Goal: Information Seeking & Learning: Find specific fact

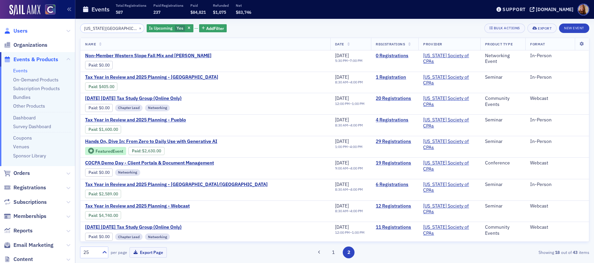
click at [24, 32] on span "Users" at bounding box center [20, 30] width 14 height 7
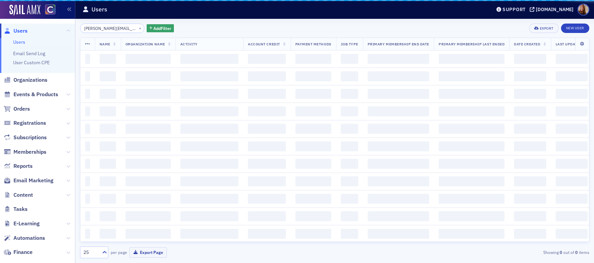
scroll to position [0, 6]
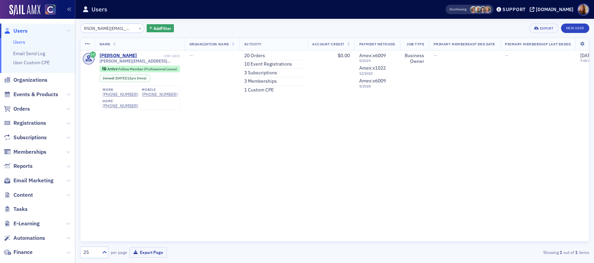
click at [99, 29] on input "[PERSON_NAME][EMAIL_ADDRESS][PERSON_NAME][DOMAIN_NAME]" at bounding box center [112, 28] width 64 height 9
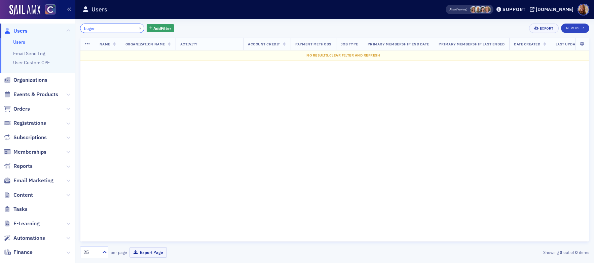
click at [87, 28] on input "buger" at bounding box center [112, 28] width 64 height 9
paste input "[PERSON_NAME]"
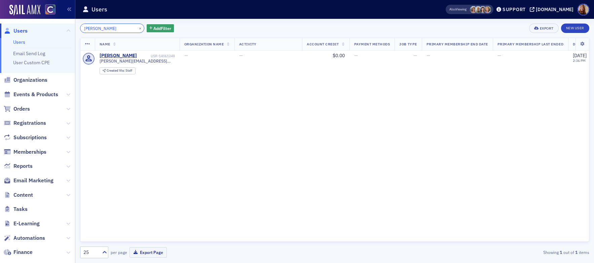
type input "[PERSON_NAME]"
click at [483, 123] on div "Name Organization Name Activity Account Credit Payment Methods Job Type Primary…" at bounding box center [334, 140] width 509 height 204
click at [410, 122] on div "Name Organization Name Activity Account Credit Payment Methods Job Type Primary…" at bounding box center [334, 140] width 509 height 204
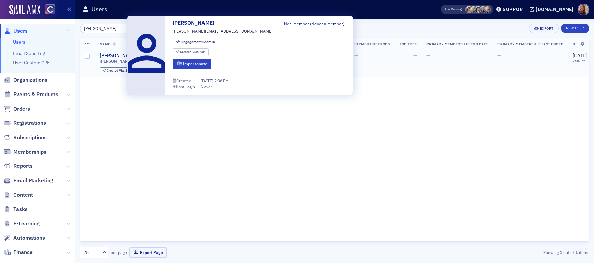
click at [115, 55] on div "[PERSON_NAME]" at bounding box center [118, 56] width 37 height 6
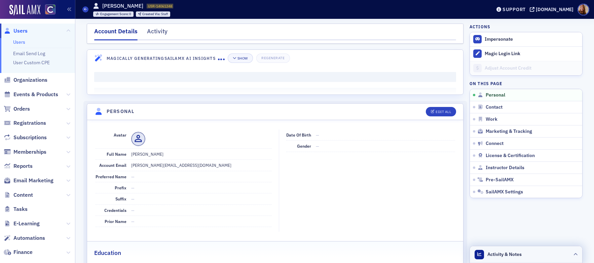
click at [533, 255] on header "Activity & Notes" at bounding box center [526, 254] width 112 height 17
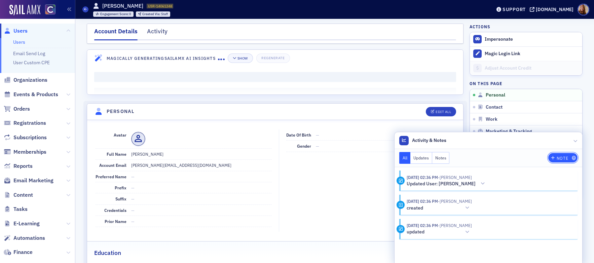
click at [553, 157] on span "Note" at bounding box center [563, 158] width 26 height 4
